Goal: Task Accomplishment & Management: Use online tool/utility

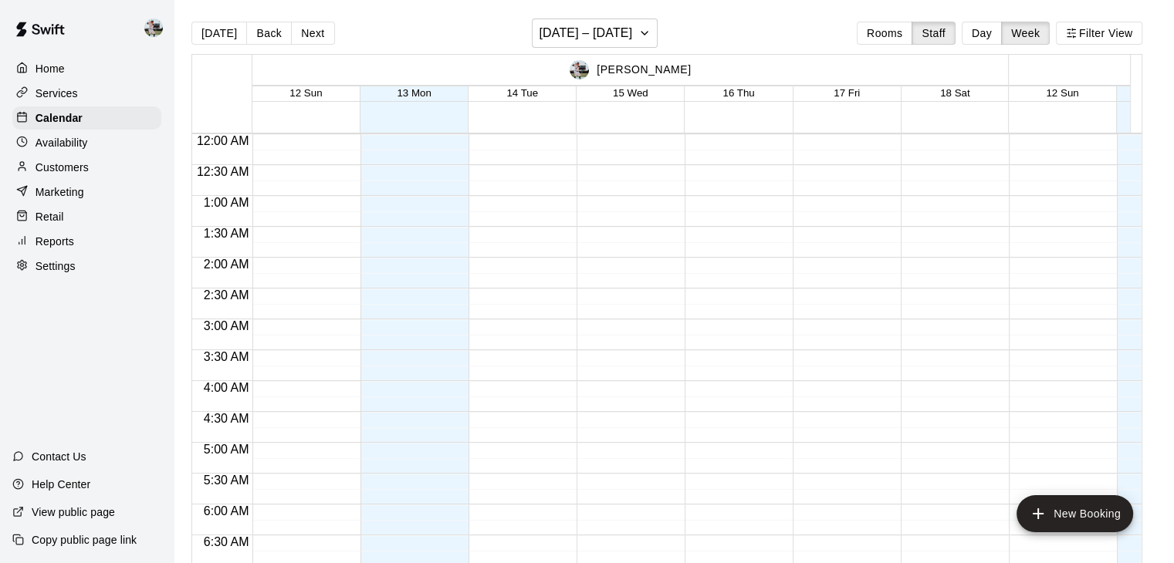
scroll to position [712, 0]
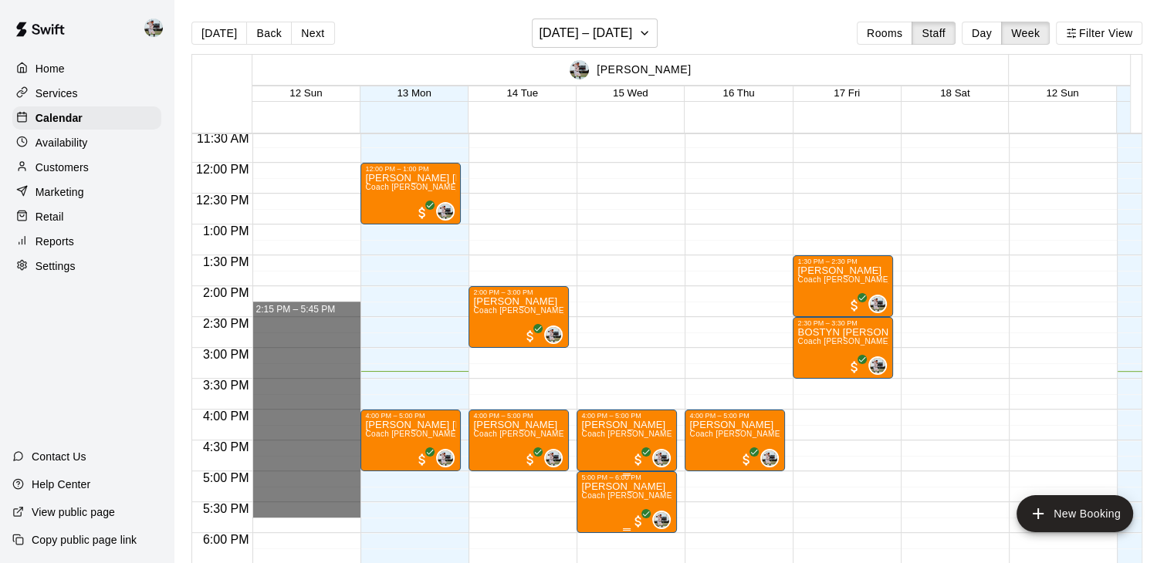
drag, startPoint x: 0, startPoint y: 0, endPoint x: 642, endPoint y: 518, distance: 824.9
click at [642, 518] on div "12:00 AM 12:30 AM 1:00 AM 1:30 AM 2:00 AM 2:30 AM 3:00 AM 3:30 AM 4:00 AM 4:30 …" at bounding box center [666, 357] width 949 height 448
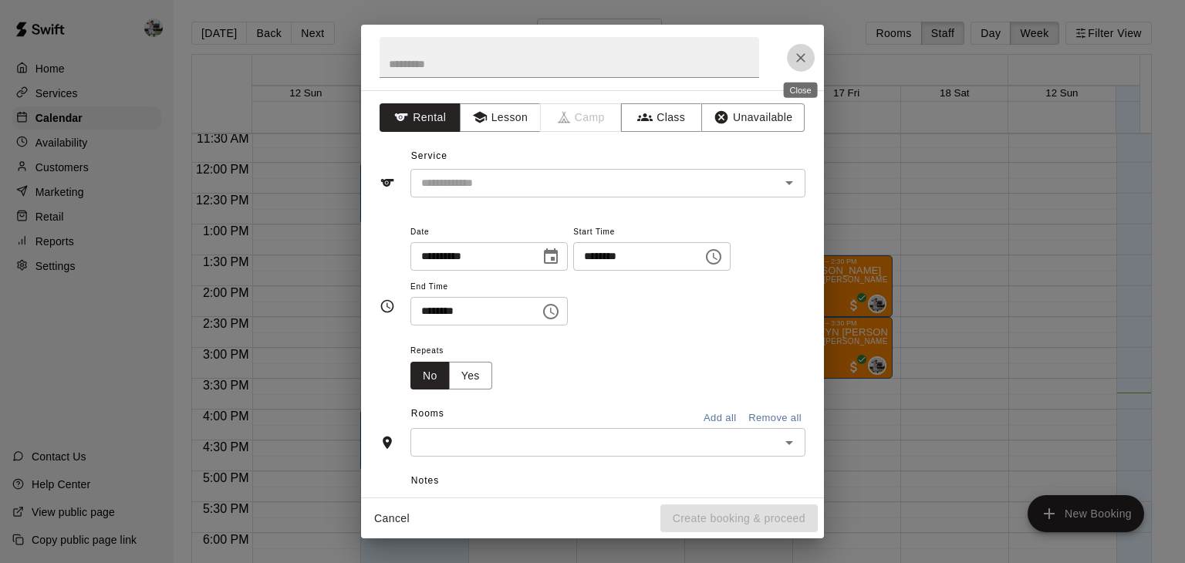
click at [803, 59] on icon "Close" at bounding box center [800, 57] width 9 height 9
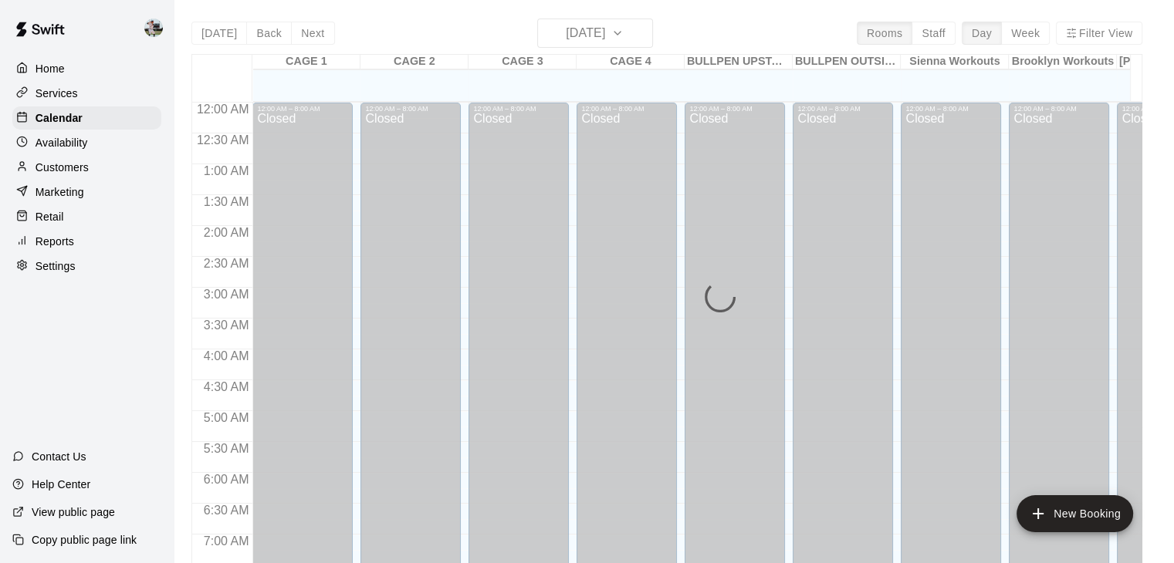
scroll to position [956, 0]
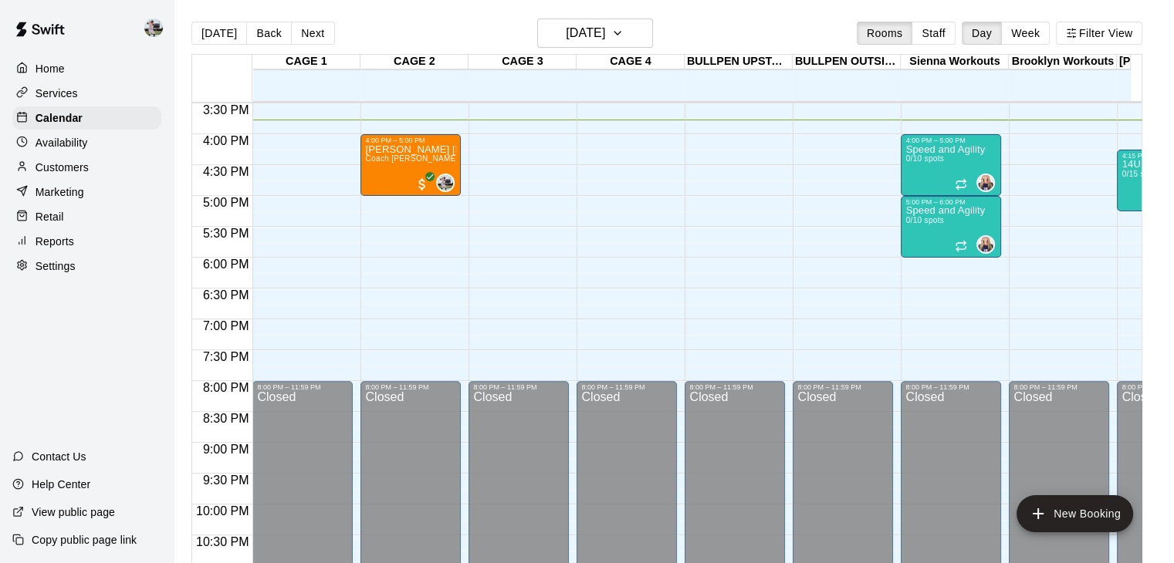
click at [58, 68] on p "Home" at bounding box center [50, 68] width 29 height 15
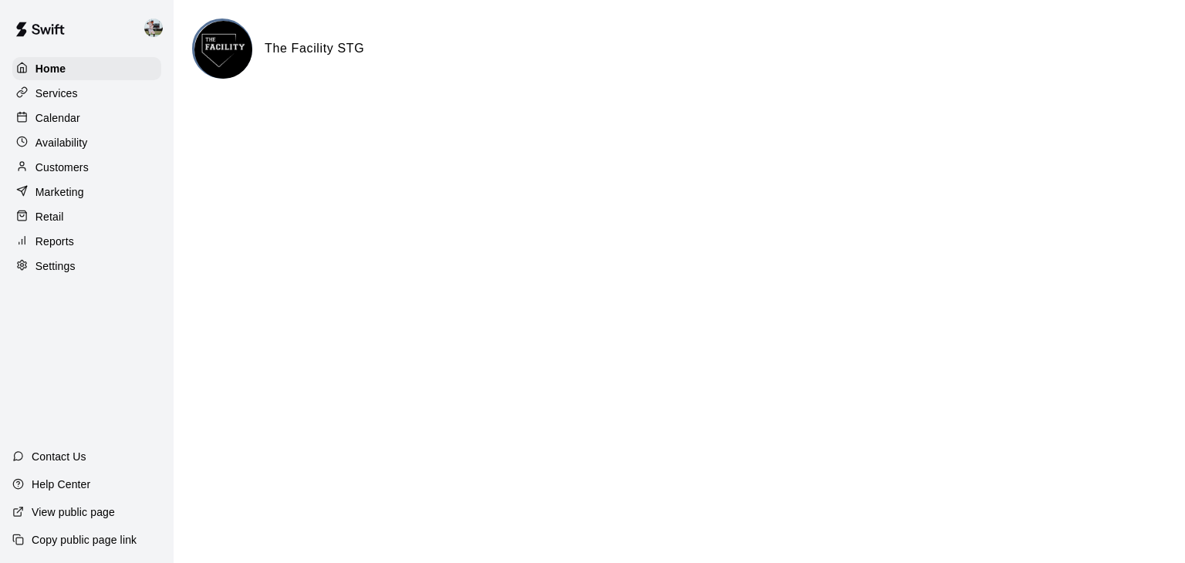
click at [58, 110] on div "Calendar" at bounding box center [86, 118] width 149 height 23
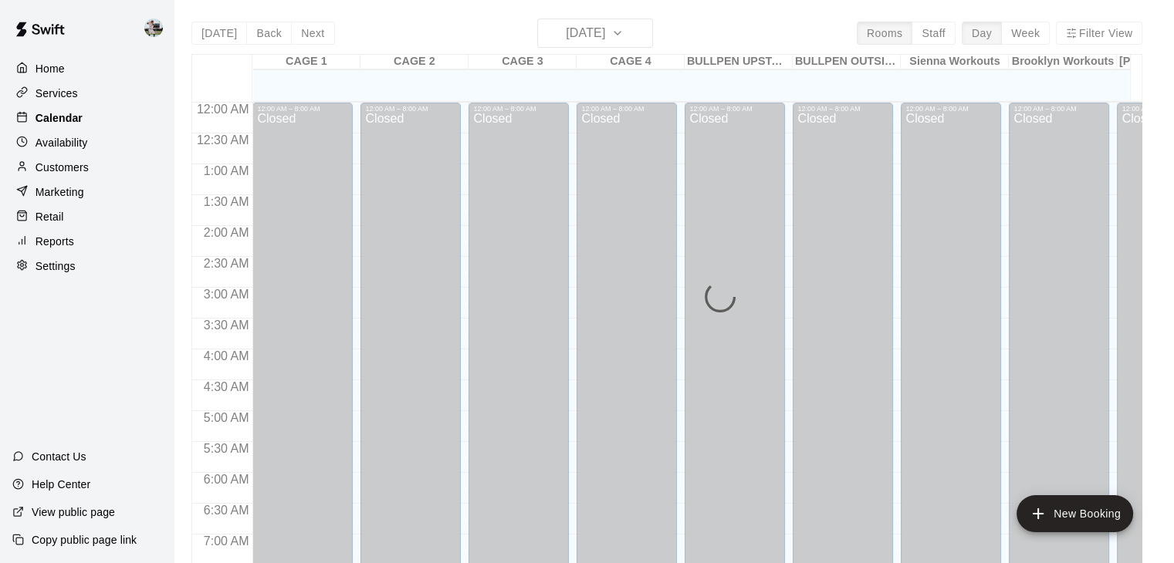
scroll to position [956, 0]
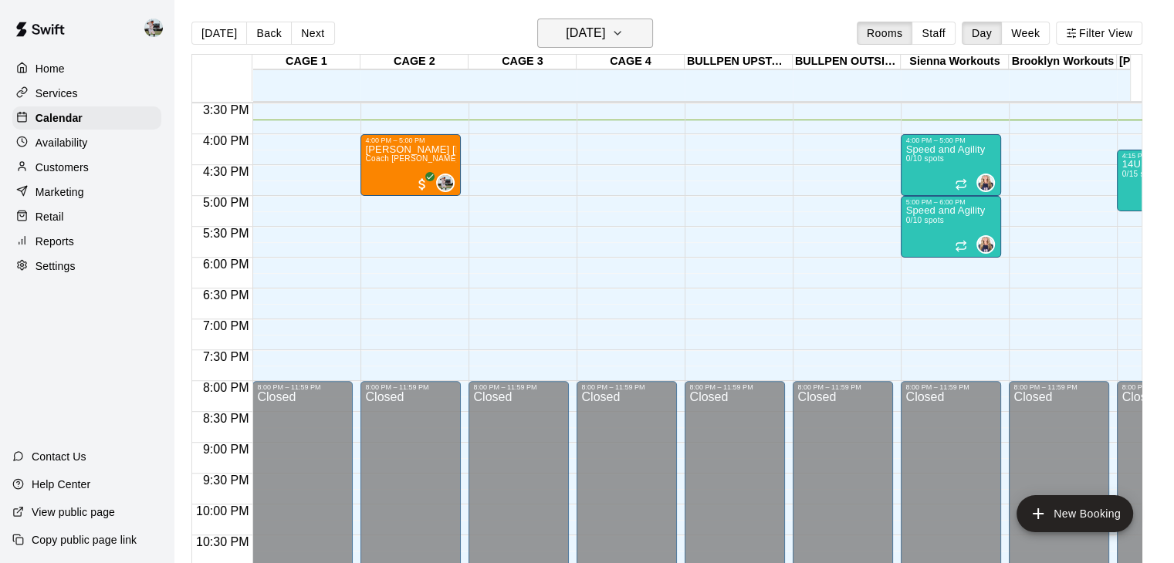
click at [635, 39] on button "Monday Oct 13" at bounding box center [595, 33] width 116 height 29
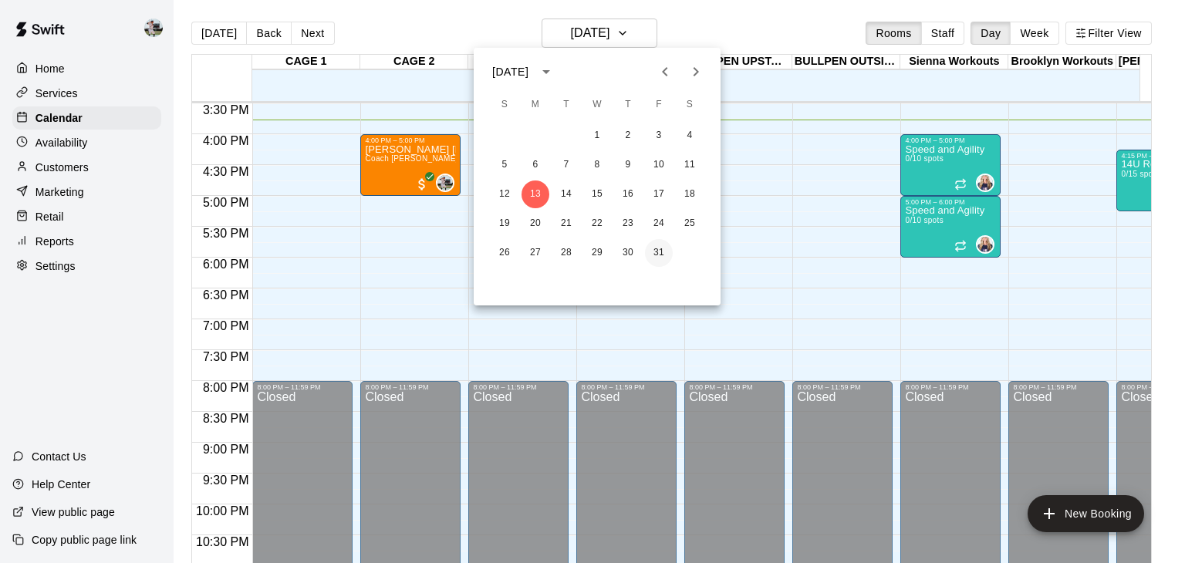
click at [654, 254] on button "31" at bounding box center [659, 253] width 28 height 28
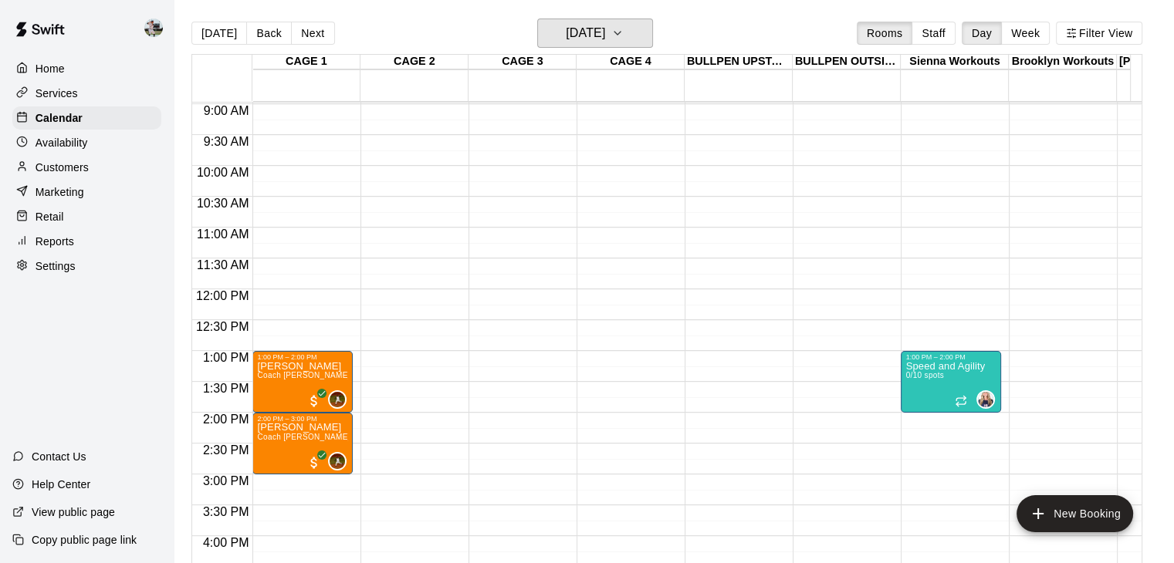
scroll to position [553, 0]
click at [42, 76] on p "Home" at bounding box center [50, 68] width 29 height 15
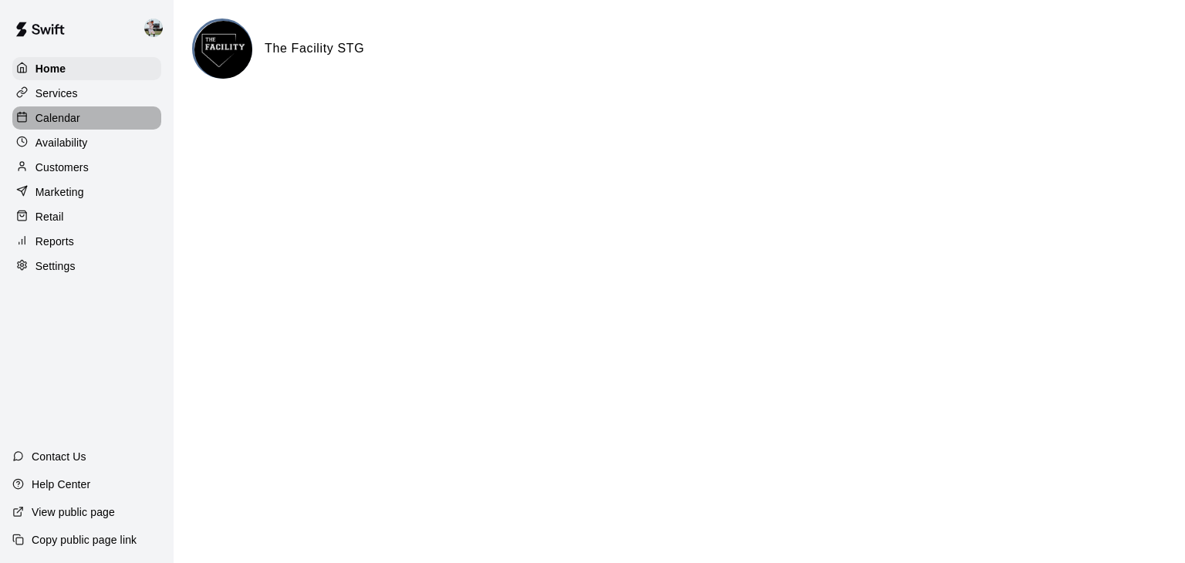
click at [63, 120] on p "Calendar" at bounding box center [58, 117] width 45 height 15
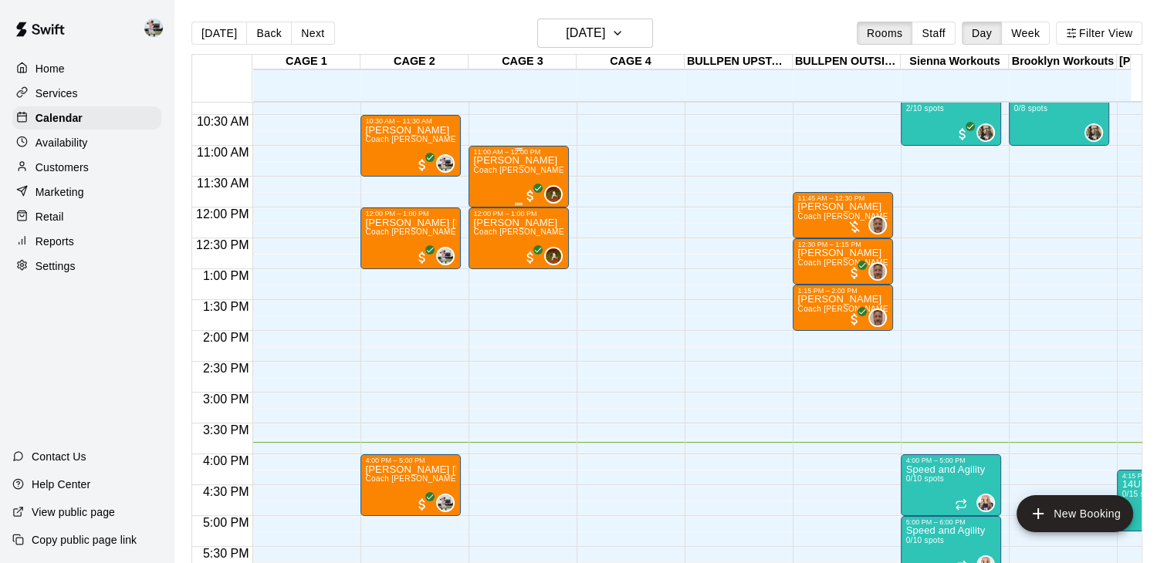
scroll to position [645, 0]
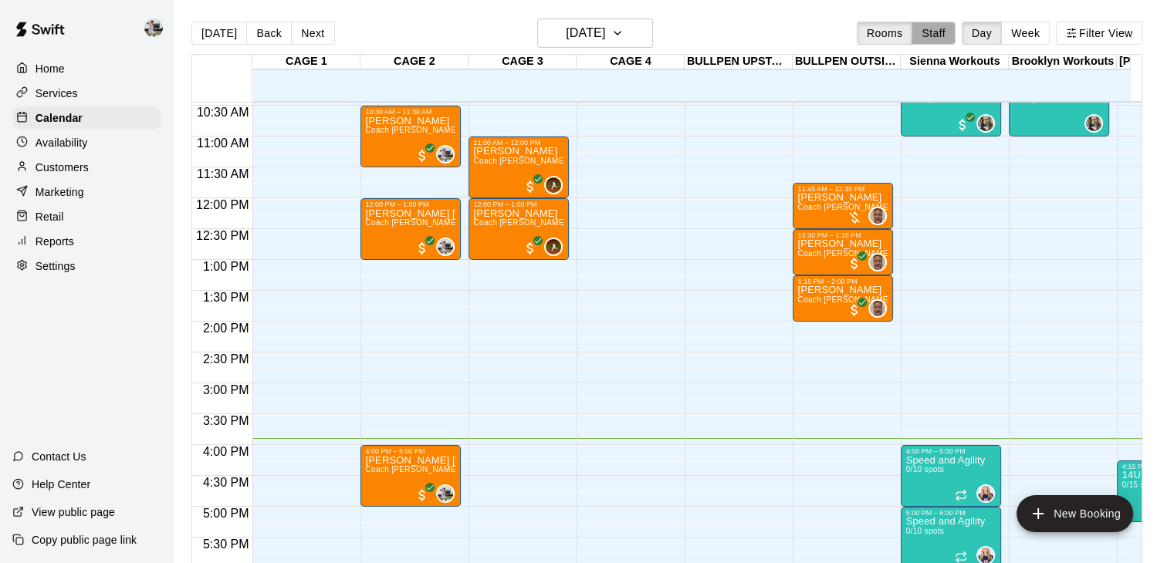
click at [955, 30] on button "Staff" at bounding box center [933, 33] width 44 height 23
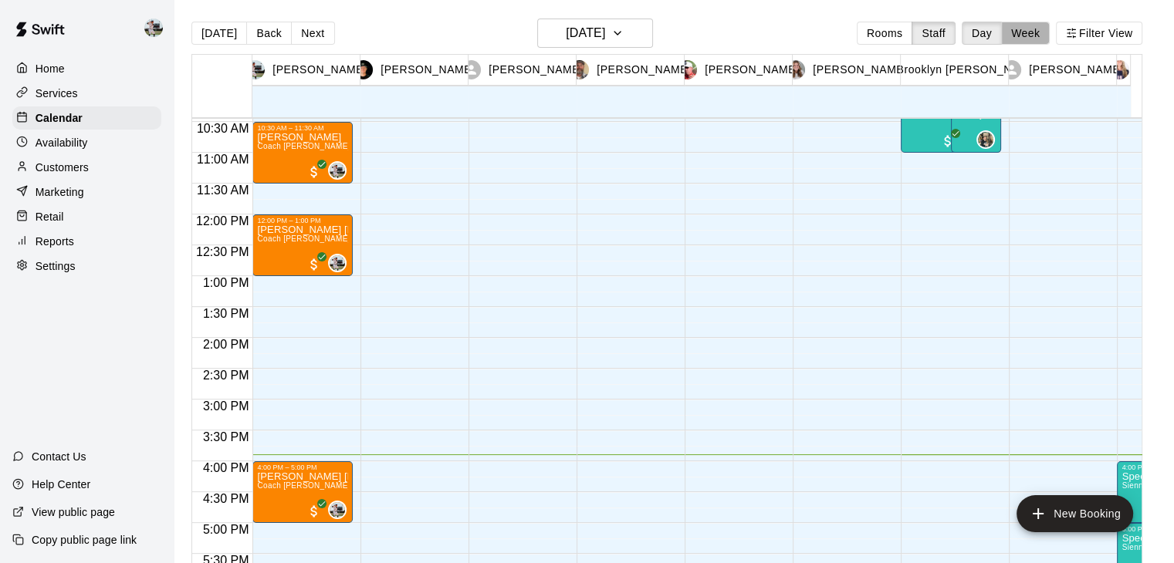
click at [1027, 30] on button "Week" at bounding box center [1025, 33] width 49 height 23
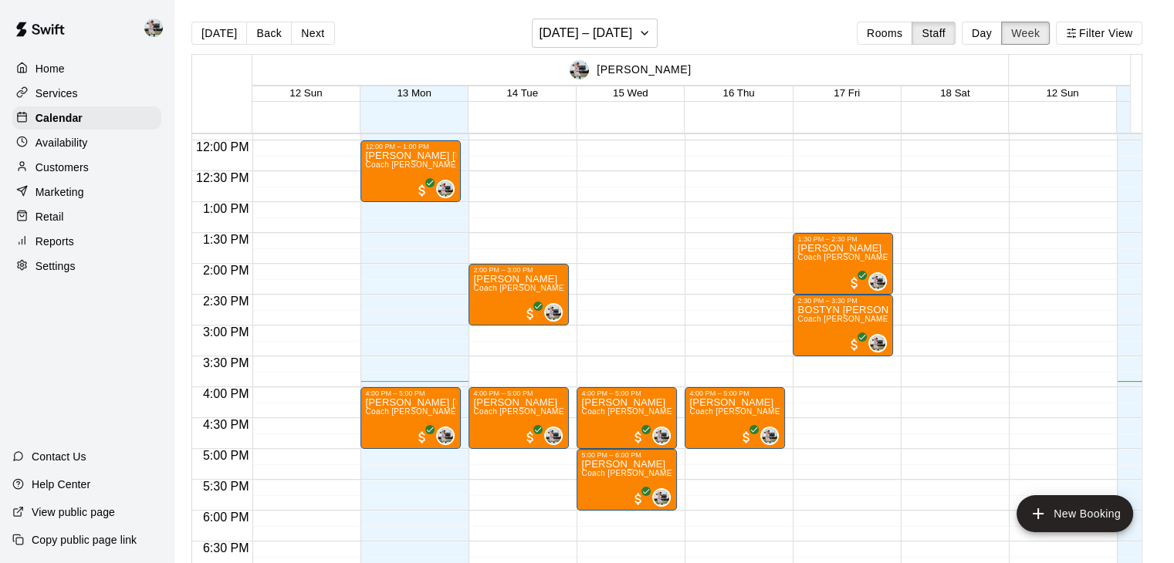
scroll to position [737, 0]
